Goal: Task Accomplishment & Management: Manage account settings

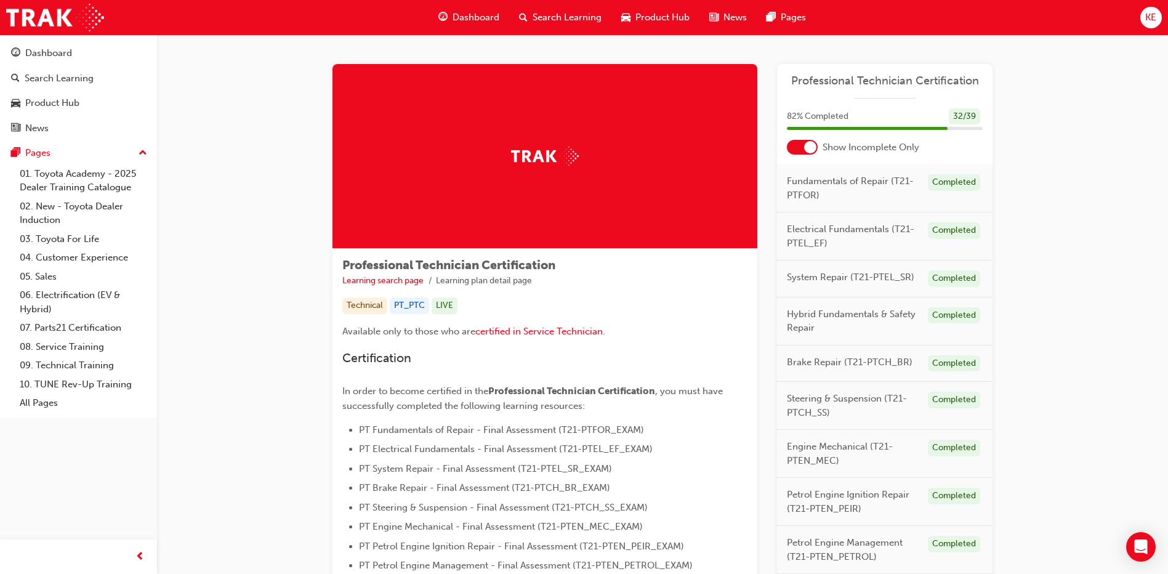
click at [1149, 22] on span "KE" at bounding box center [1150, 17] width 11 height 14
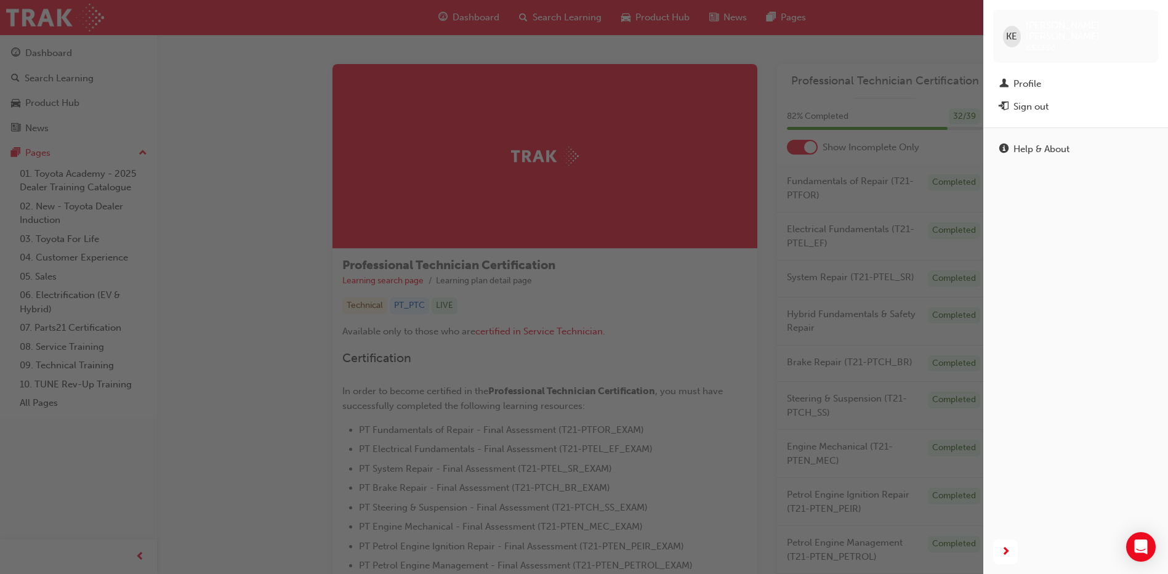
click at [1010, 34] on span "KE" at bounding box center [1011, 37] width 11 height 14
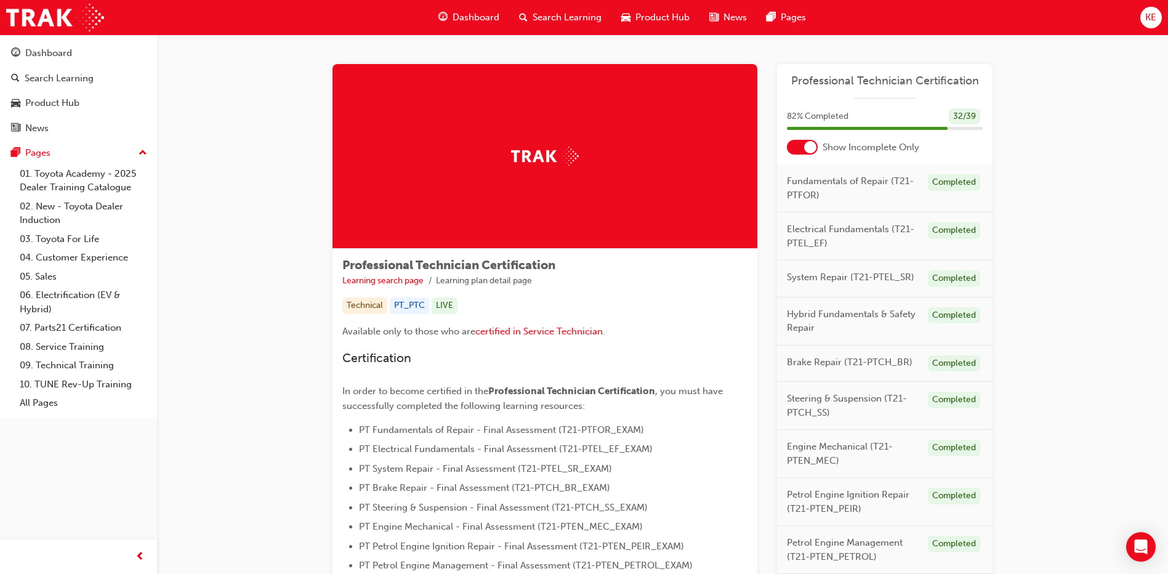
click at [1165, 14] on div "Dashboard Search Learning Product Hub News Pages KE" at bounding box center [584, 17] width 1168 height 35
click at [1159, 14] on div "KE" at bounding box center [1152, 18] width 22 height 22
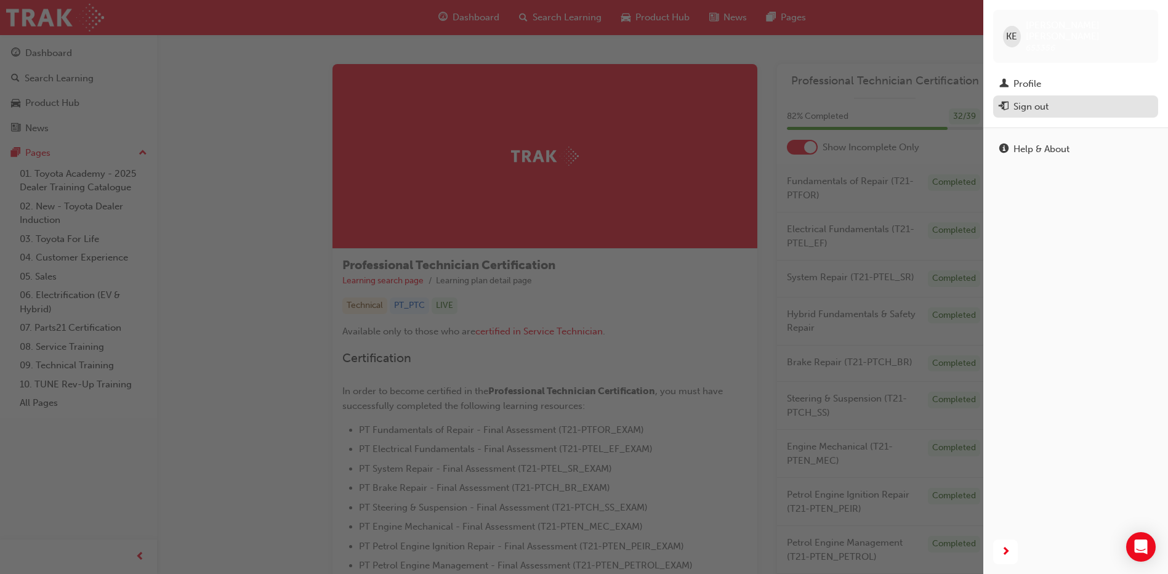
click at [1049, 100] on div "Sign out" at bounding box center [1031, 107] width 35 height 14
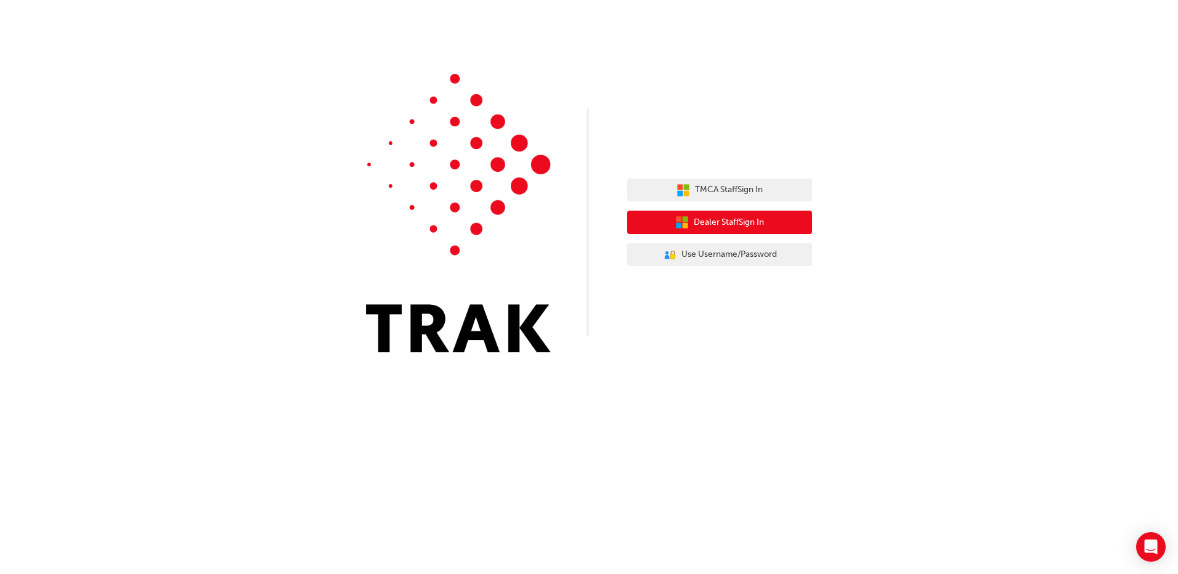
click at [729, 230] on button "Dealer Staff Sign In" at bounding box center [719, 222] width 185 height 23
